Goal: Obtain resource: Obtain resource

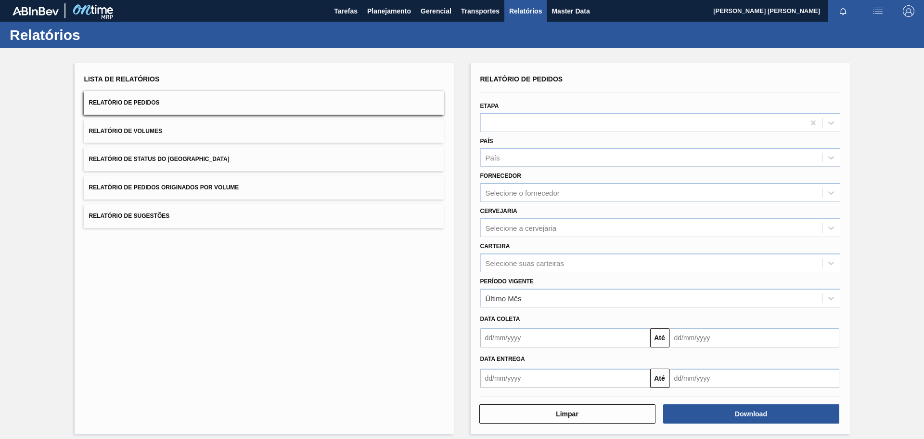
click at [332, 187] on button "Relatório de Pedidos Originados por Volume" at bounding box center [264, 188] width 360 height 24
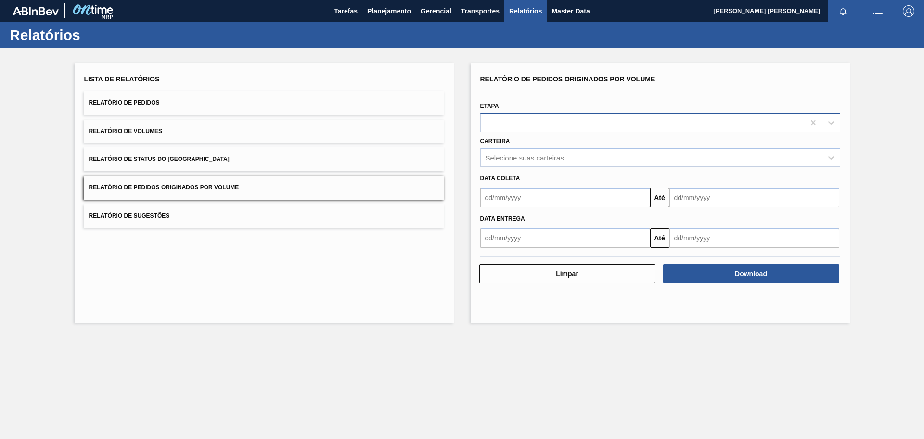
click at [512, 121] on div at bounding box center [643, 123] width 324 height 14
click at [756, 114] on div at bounding box center [660, 122] width 360 height 19
click at [627, 151] on div "Selecione suas carteiras" at bounding box center [651, 158] width 341 height 14
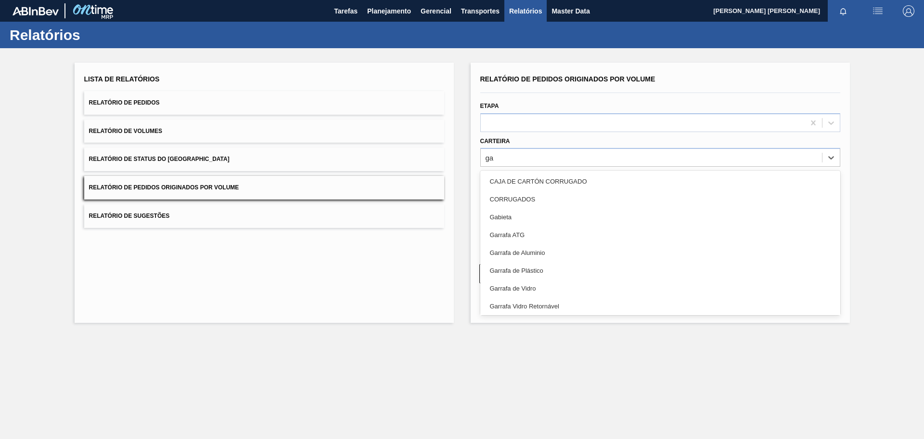
type input "gar"
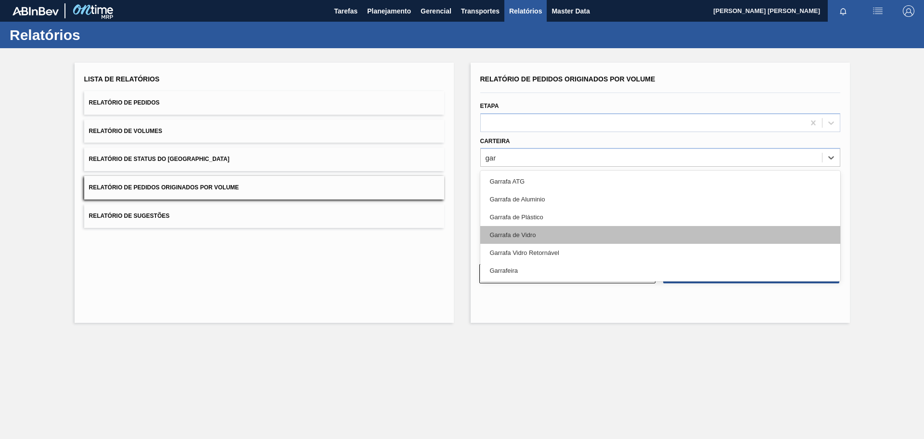
click at [546, 230] on div "Garrafa de Vidro" at bounding box center [660, 235] width 360 height 18
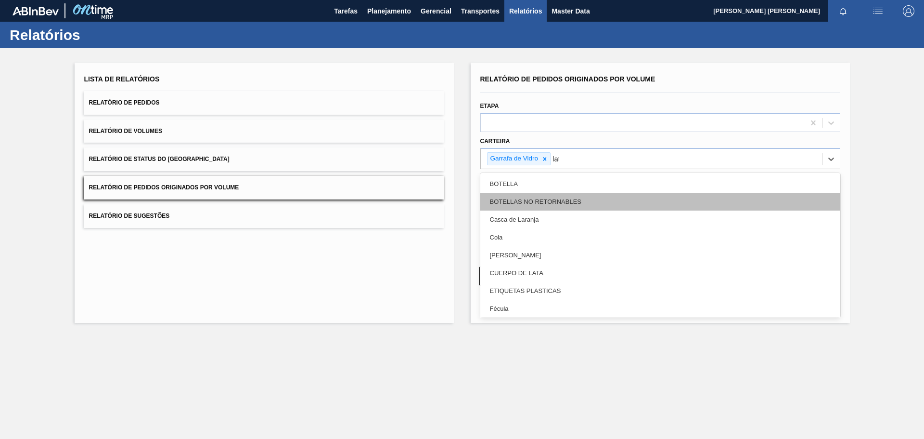
type input "lata"
click at [536, 205] on div "Lata" at bounding box center [660, 202] width 360 height 18
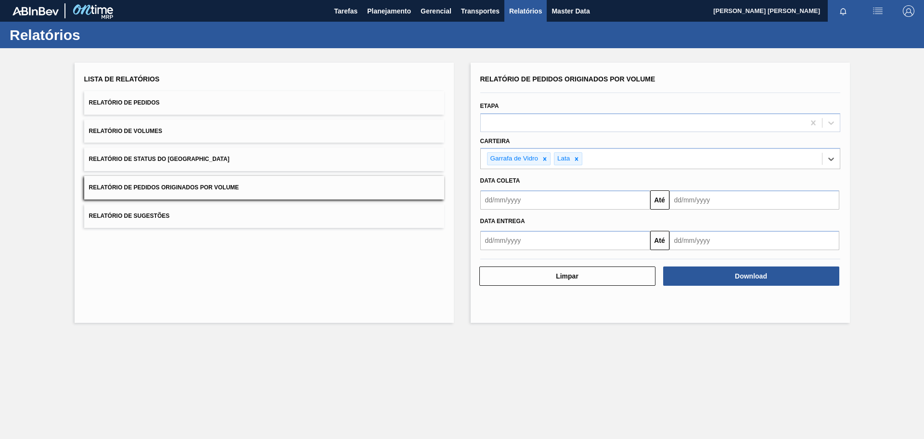
type input "o"
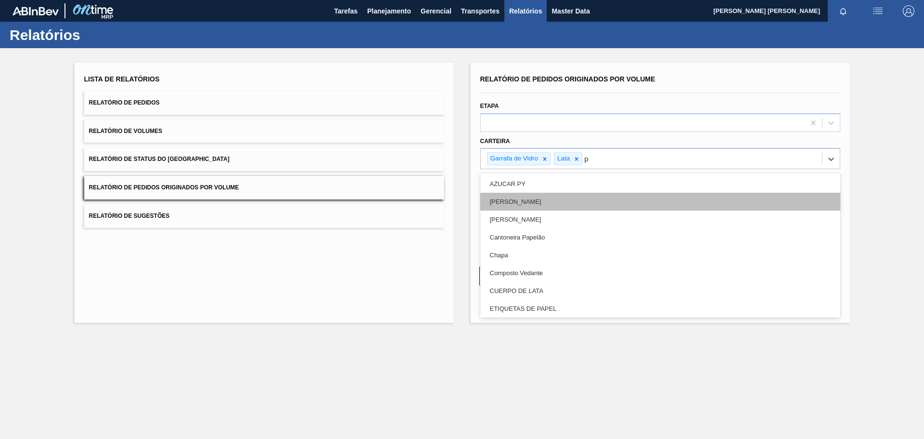
type input "pr"
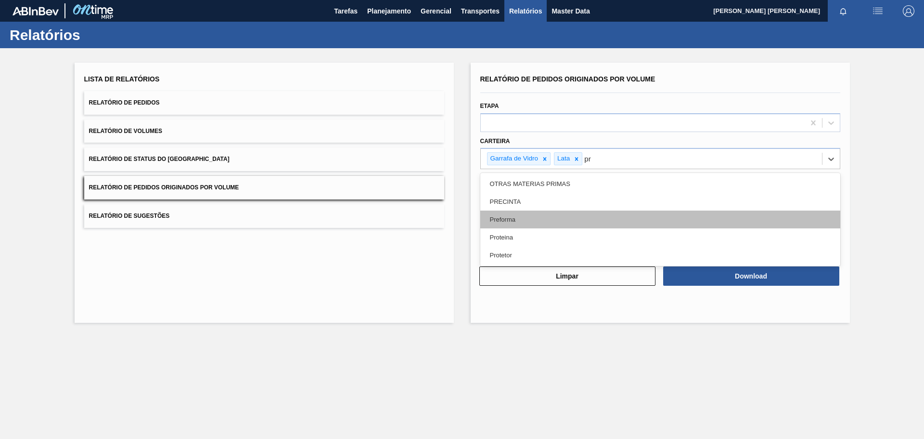
click at [521, 215] on div "Preforma" at bounding box center [660, 219] width 360 height 18
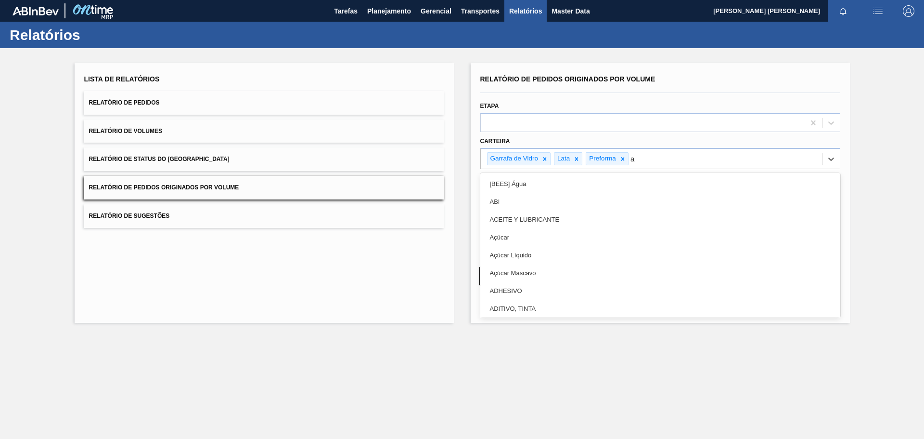
type input "aç"
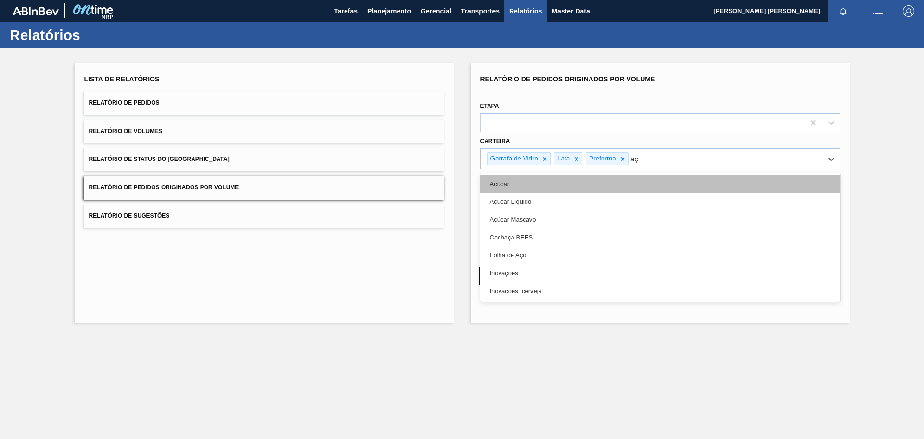
click at [538, 182] on div "Açúcar" at bounding box center [660, 184] width 360 height 18
type input "mal"
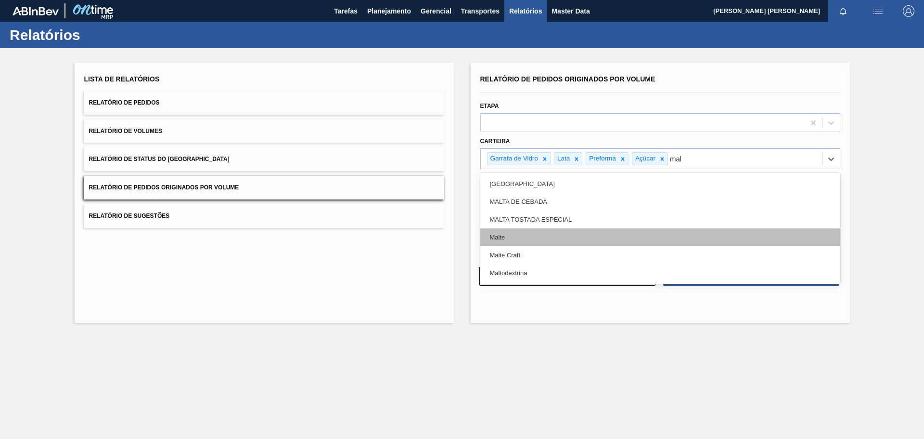
click at [529, 239] on div "Malte" at bounding box center [660, 237] width 360 height 18
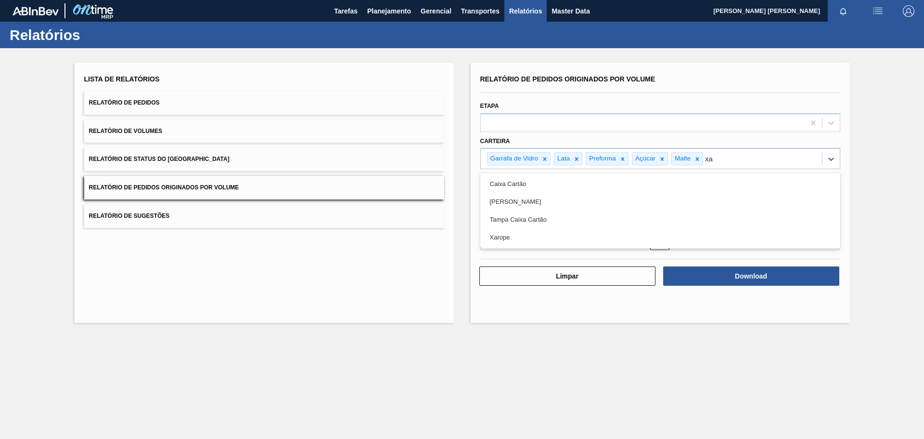
type input "xar"
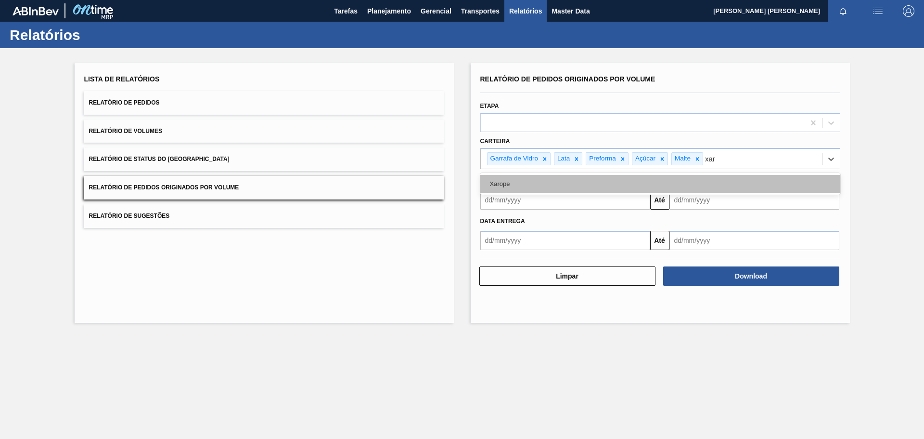
click at [504, 183] on div "Xarope" at bounding box center [660, 184] width 360 height 18
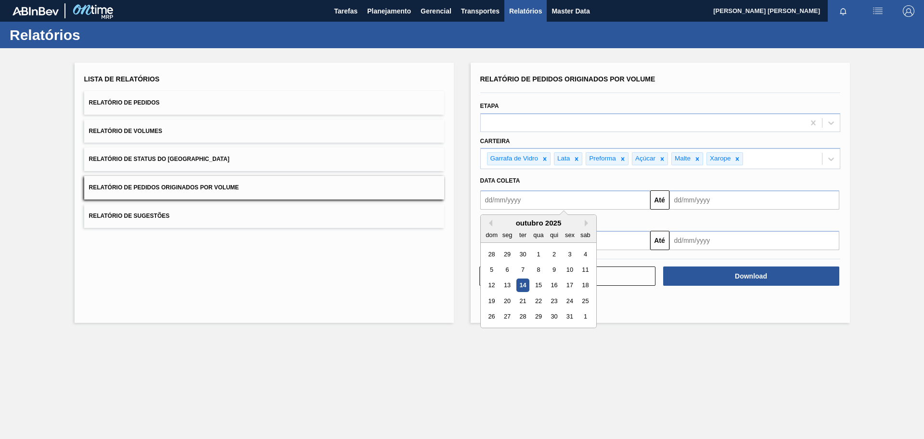
click at [638, 201] on input "text" at bounding box center [565, 199] width 170 height 19
click at [489, 226] on button "Previous Month" at bounding box center [489, 222] width 7 height 7
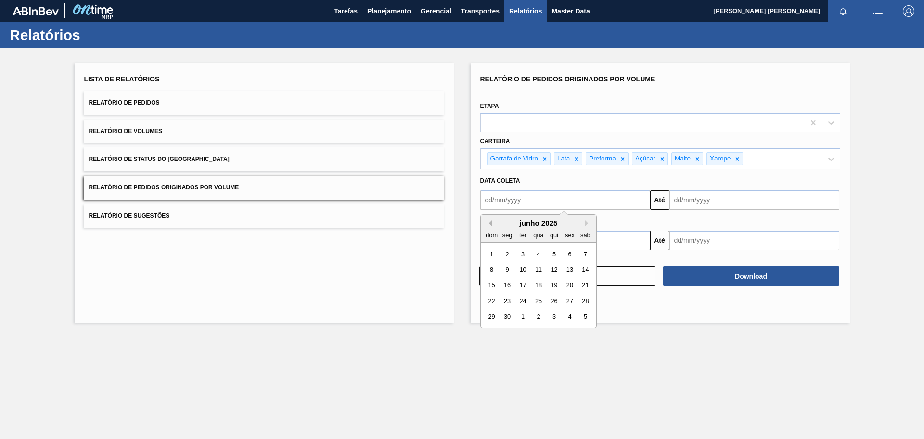
click at [489, 226] on button "Previous Month" at bounding box center [489, 222] width 7 height 7
click at [489, 225] on button "Previous Month" at bounding box center [489, 222] width 7 height 7
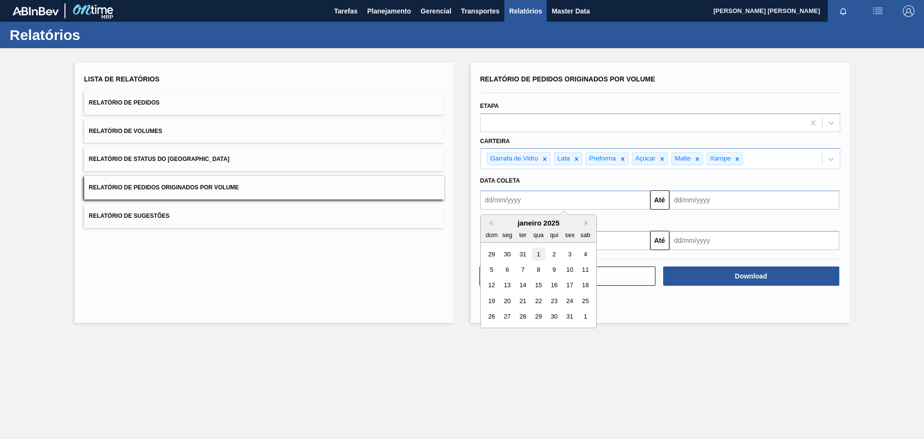
click at [540, 255] on div "1" at bounding box center [538, 253] width 13 height 13
type input "[DATE]"
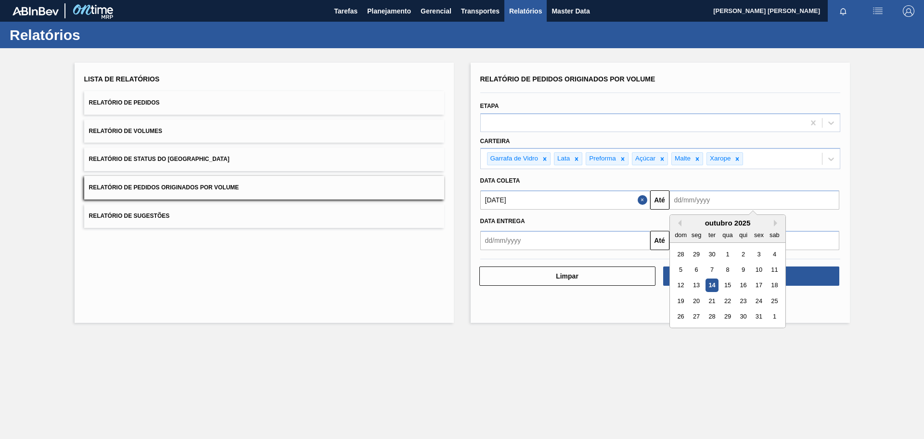
click at [710, 194] on input "text" at bounding box center [755, 199] width 170 height 19
click at [695, 284] on div "13" at bounding box center [696, 285] width 13 height 13
type input "[DATE]"
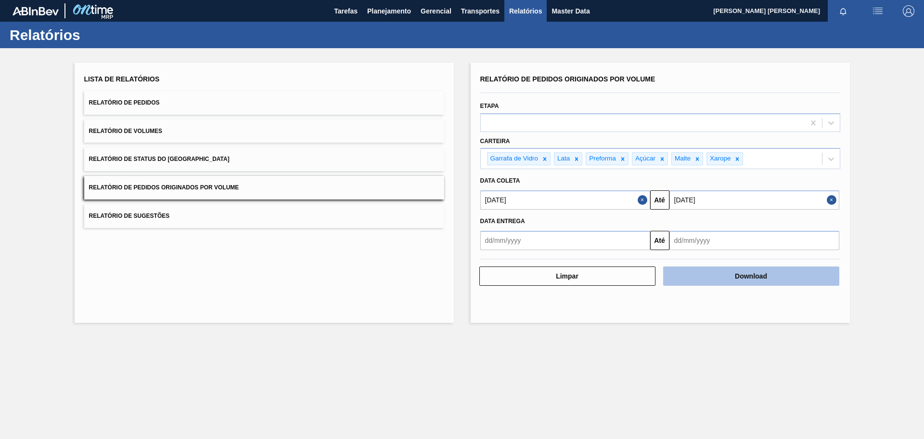
click at [733, 276] on button "Download" at bounding box center [751, 275] width 176 height 19
